Goal: Task Accomplishment & Management: Use online tool/utility

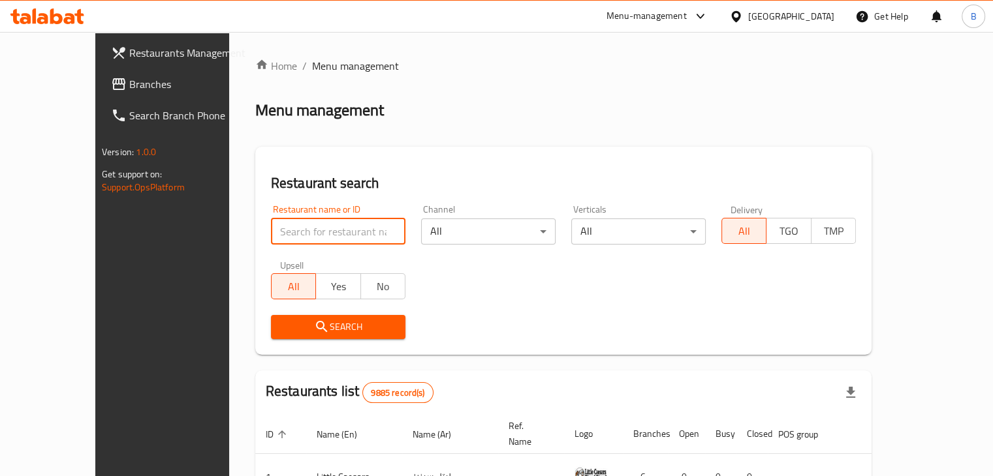
click at [345, 224] on input "search" at bounding box center [338, 232] width 134 height 26
type input "al anbat"
click button "Search" at bounding box center [338, 327] width 134 height 24
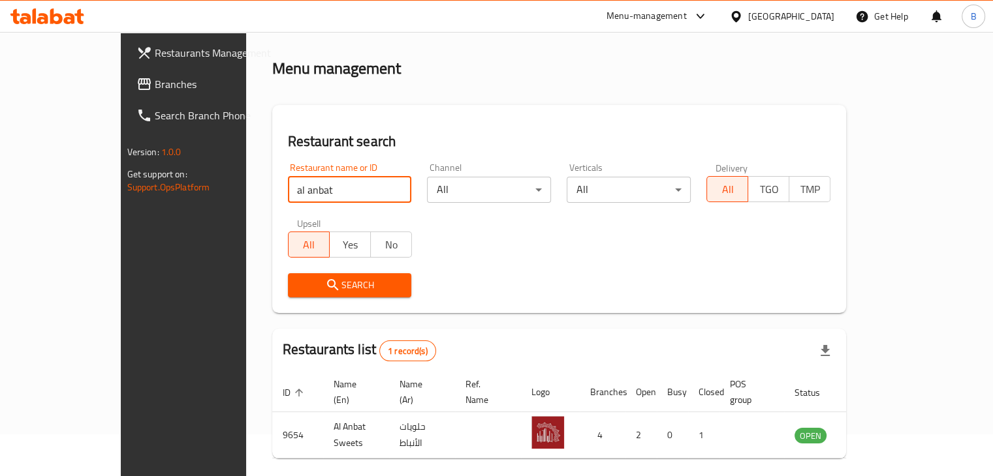
scroll to position [80, 0]
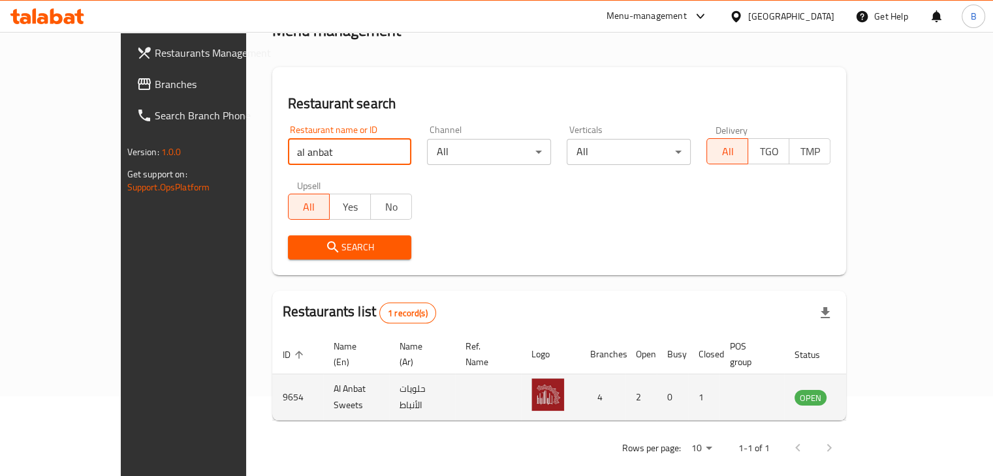
click at [878, 390] on icon "enhanced table" at bounding box center [871, 398] width 16 height 16
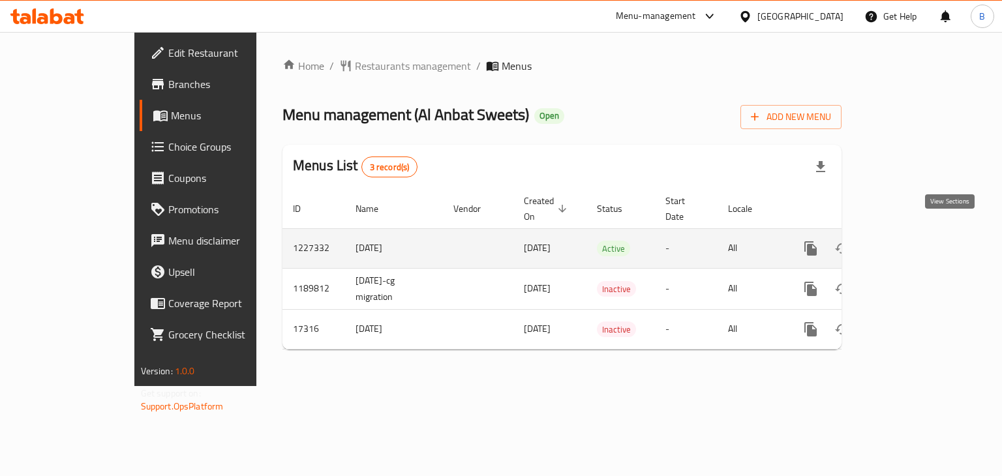
click at [913, 241] on icon "enhanced table" at bounding box center [905, 249] width 16 height 16
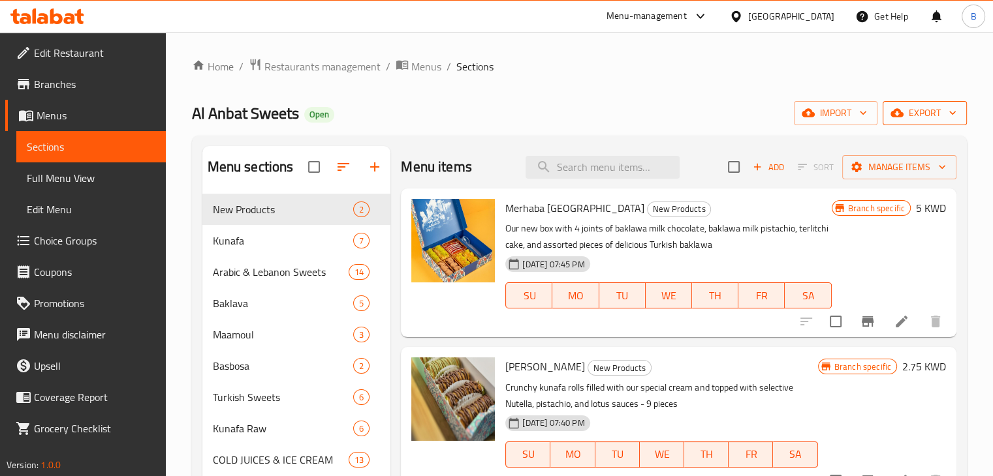
click at [921, 121] on span "export" at bounding box center [924, 113] width 63 height 16
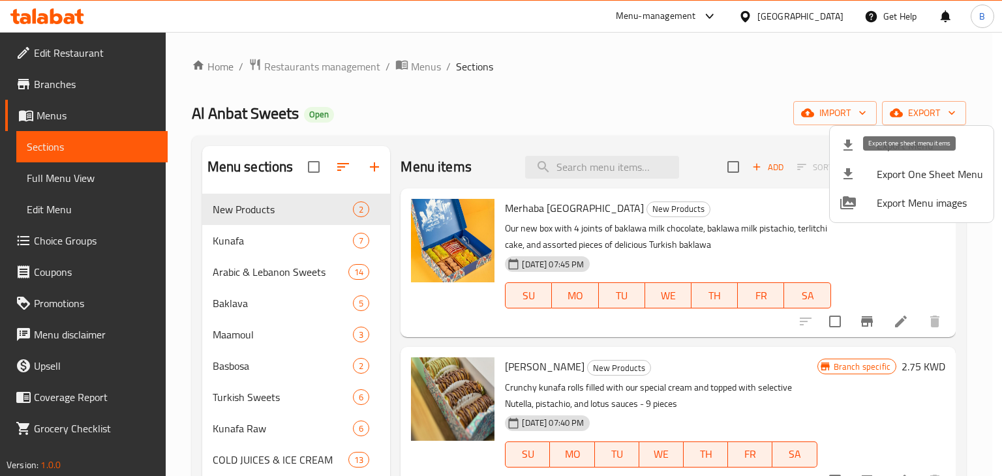
click at [906, 167] on span "Export One Sheet Menu" at bounding box center [930, 174] width 106 height 16
click at [720, 19] on div at bounding box center [501, 238] width 1002 height 476
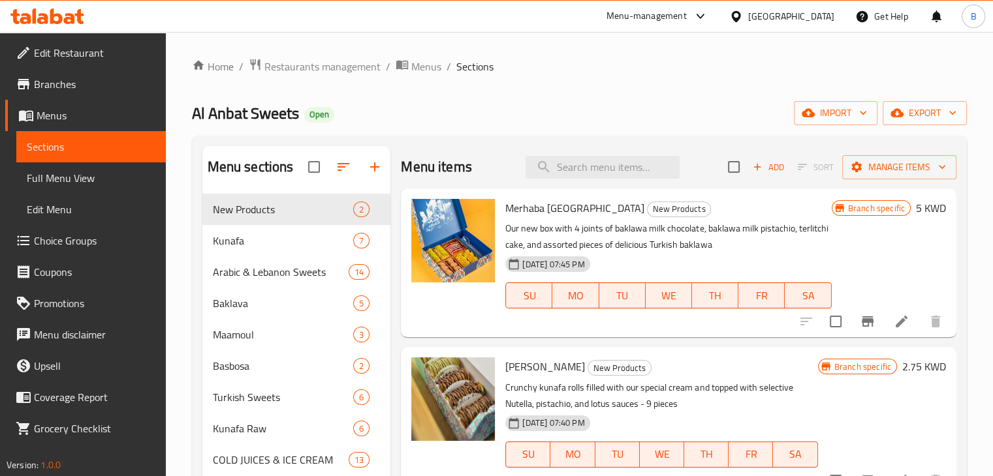
click at [687, 14] on div "Menu-management" at bounding box center [646, 16] width 80 height 16
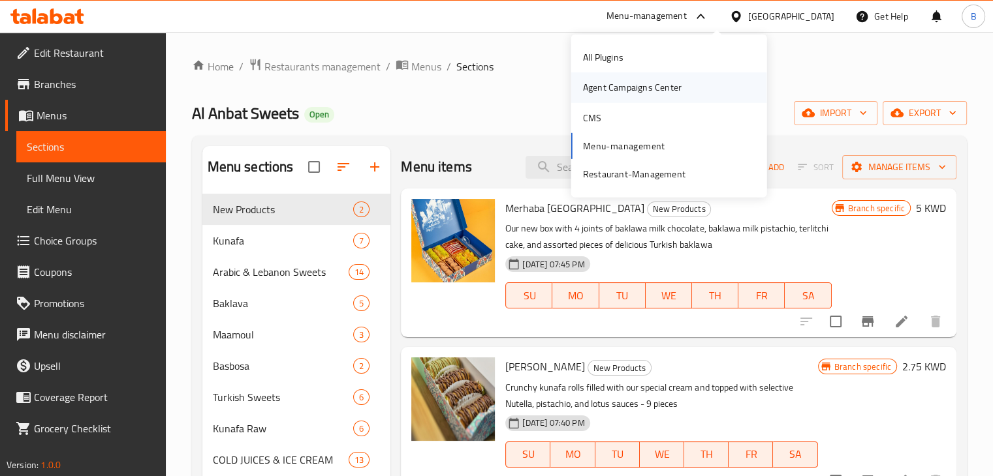
click at [664, 94] on div "Agent Campaigns Center" at bounding box center [632, 87] width 99 height 14
